Goal: Navigation & Orientation: Find specific page/section

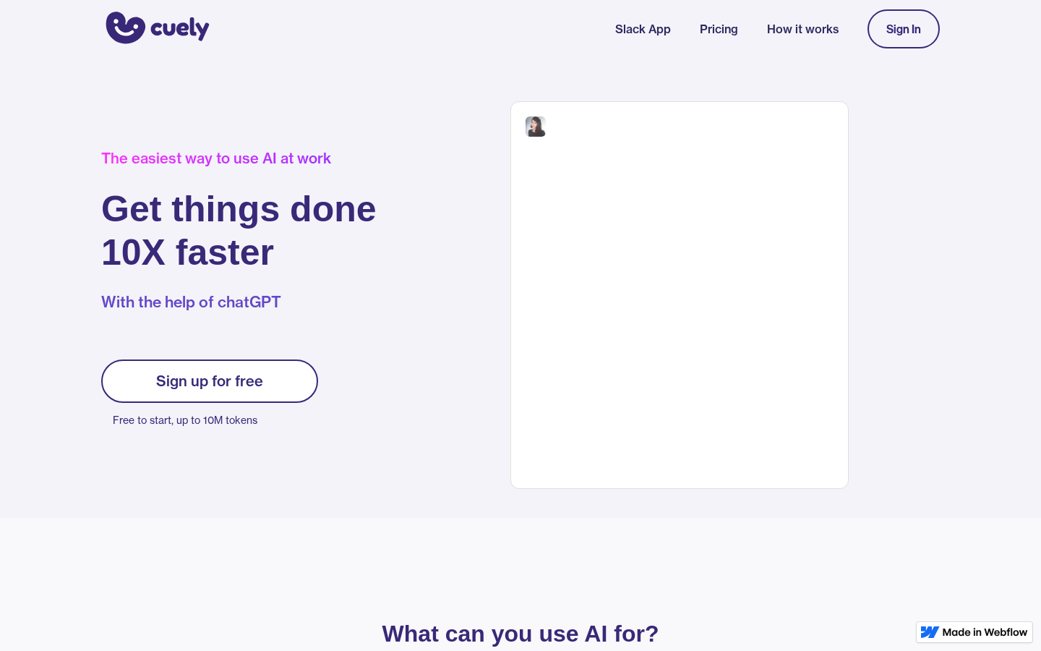
scroll to position [2179, 0]
